Goal: Task Accomplishment & Management: Manage account settings

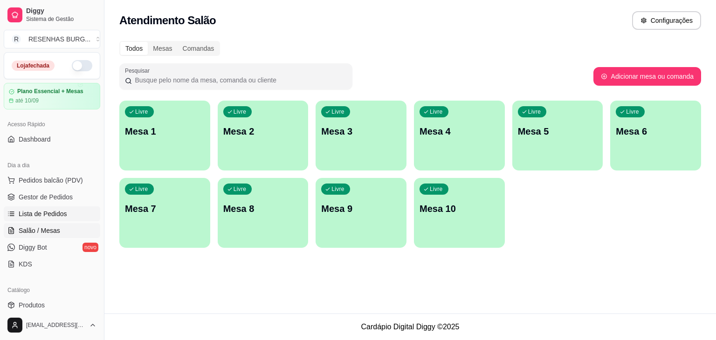
click at [58, 209] on span "Lista de Pedidos" at bounding box center [43, 213] width 48 height 9
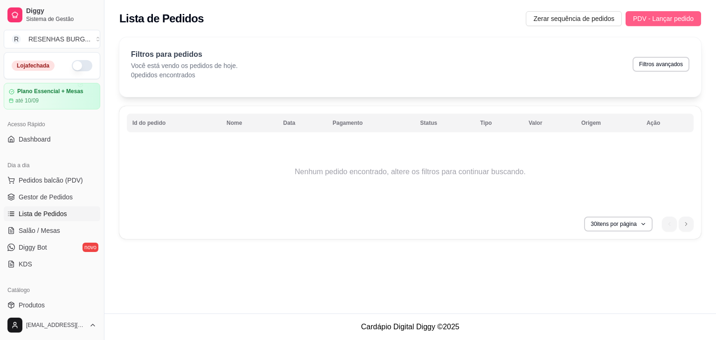
click at [675, 23] on span "PDV - Lançar pedido" at bounding box center [663, 19] width 61 height 10
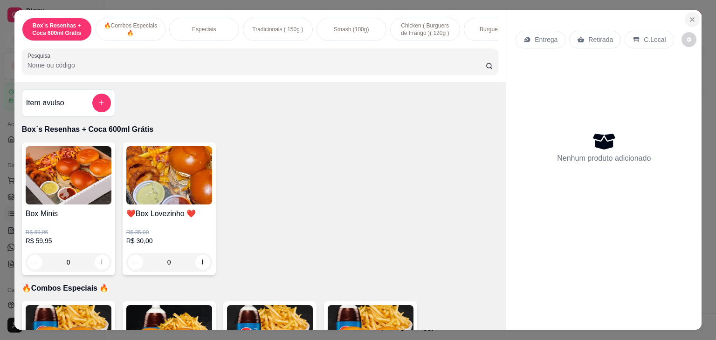
click at [688, 20] on button "Close" at bounding box center [691, 19] width 15 height 15
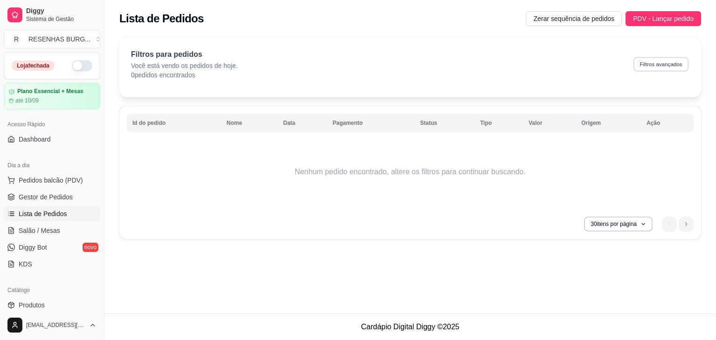
click at [653, 64] on button "Filtros avançados" at bounding box center [660, 64] width 55 height 14
select select "0"
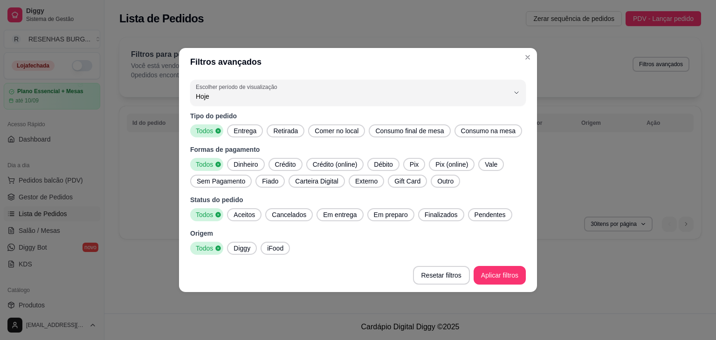
click at [240, 130] on span "Entrega" at bounding box center [245, 130] width 30 height 9
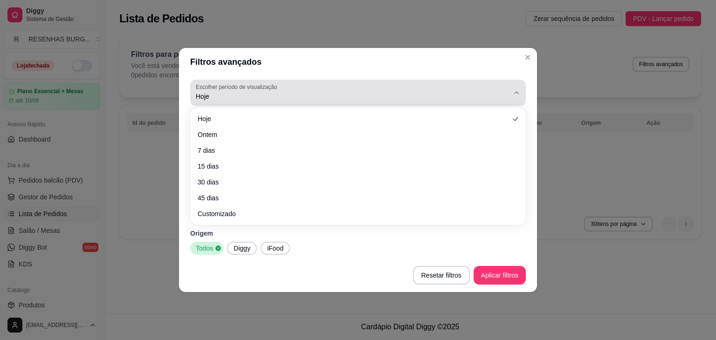
click at [309, 96] on span "Hoje" at bounding box center [352, 96] width 313 height 9
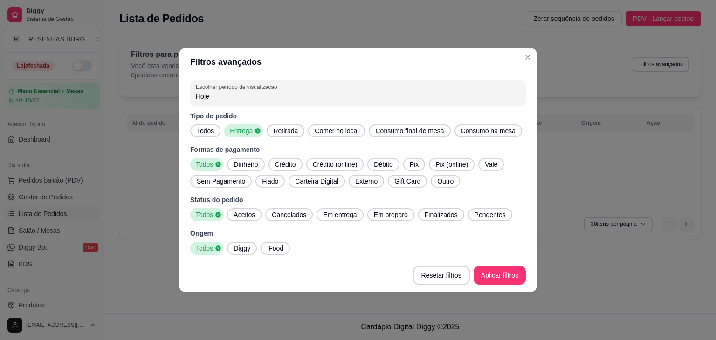
click at [243, 135] on span "Ontem" at bounding box center [353, 133] width 299 height 9
type input "1"
select select "1"
